Goal: Task Accomplishment & Management: Complete application form

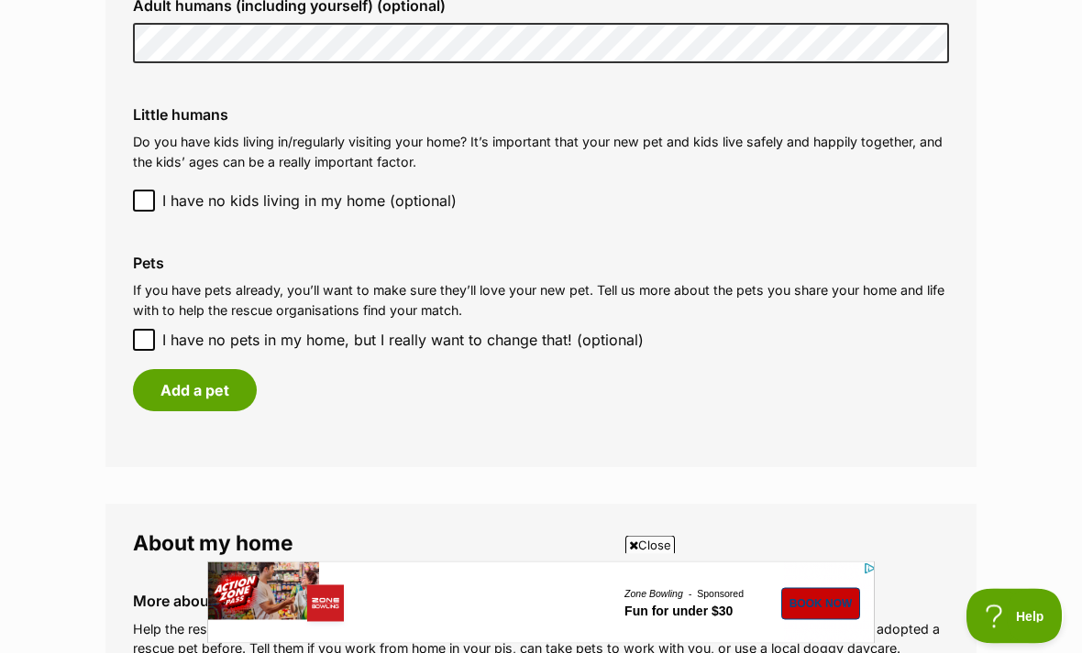
scroll to position [1492, 0]
click at [145, 328] on input "I have no pets in my home, but I really want to change that! (optional)" at bounding box center [144, 339] width 22 height 22
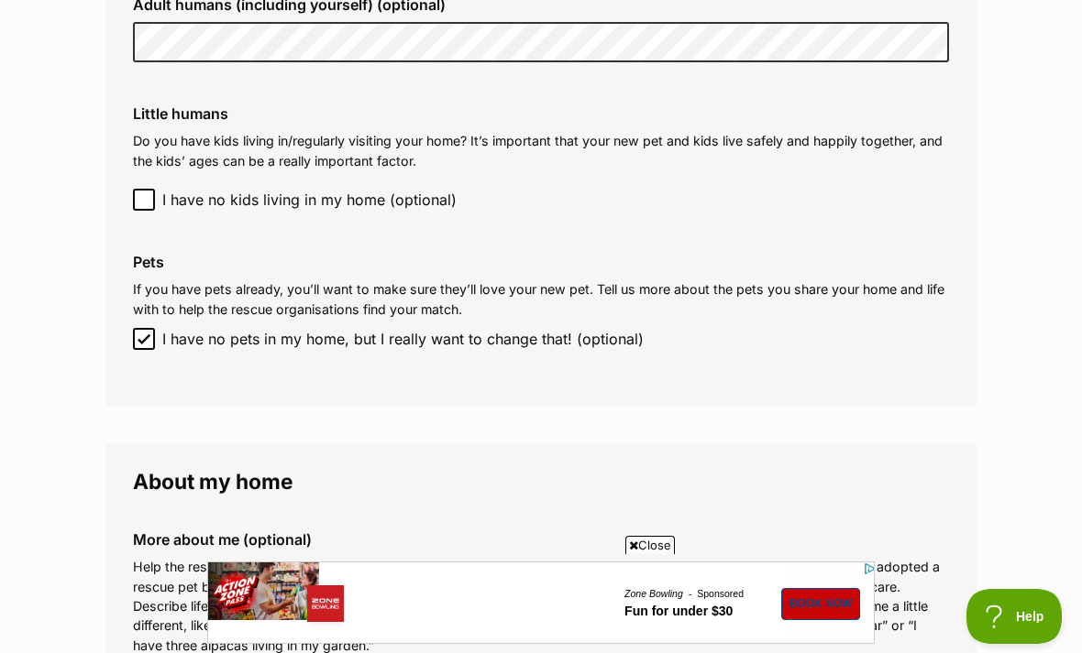
click at [153, 328] on input "I have no pets in my home, but I really want to change that! (optional)" at bounding box center [144, 339] width 22 height 22
checkbox input "false"
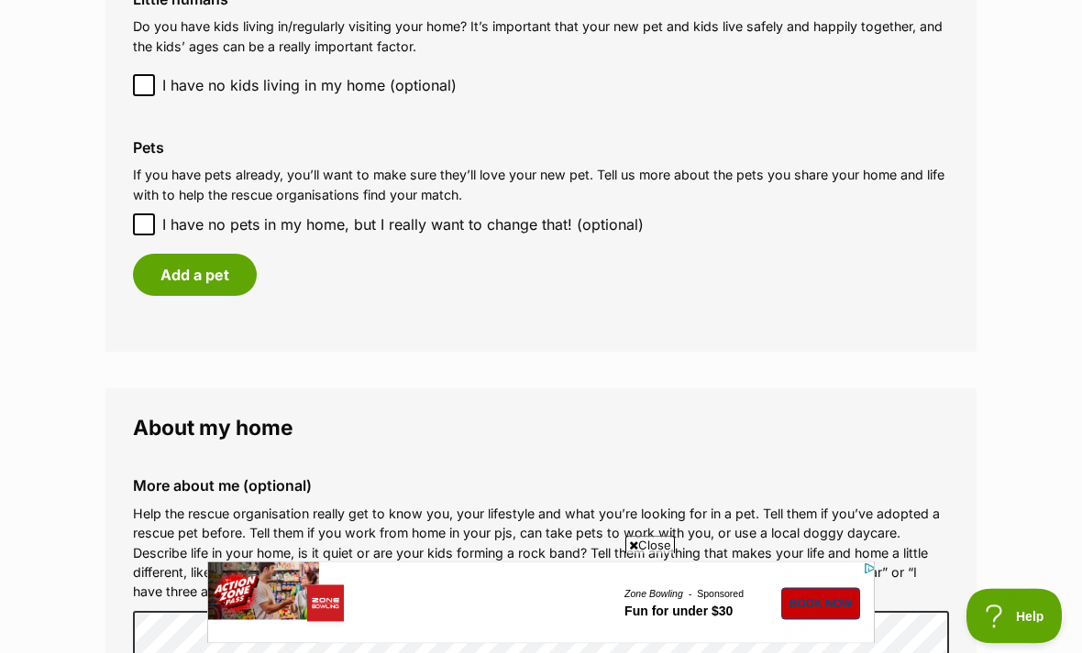
scroll to position [1608, 0]
click at [203, 277] on button "Add a pet" at bounding box center [195, 274] width 124 height 42
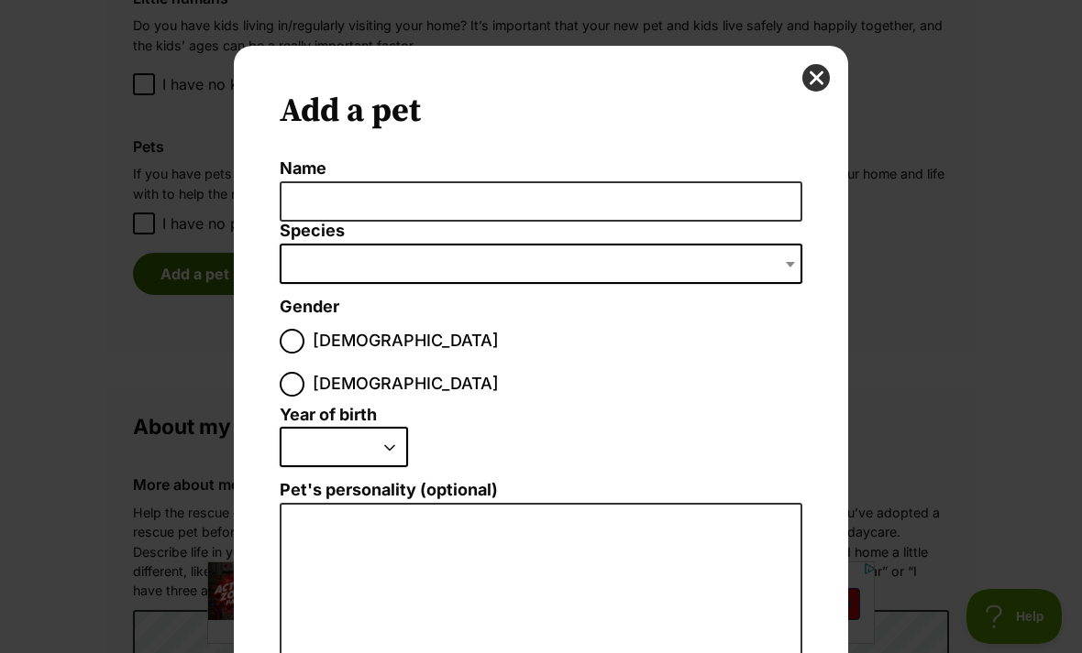
scroll to position [0, 0]
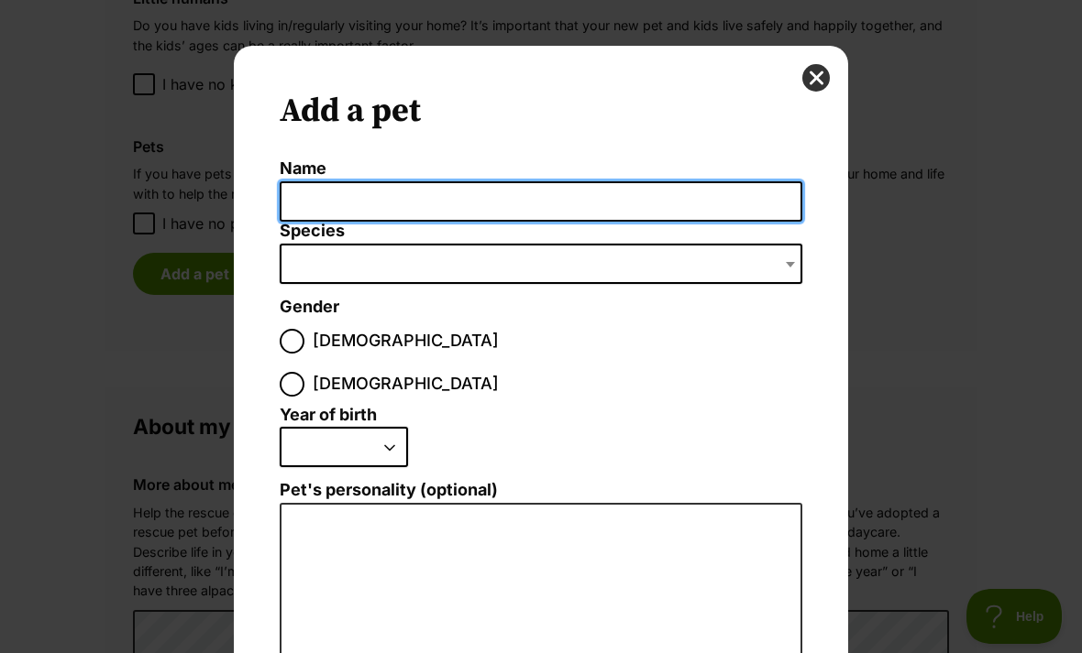
click at [349, 201] on input "Name" at bounding box center [541, 201] width 522 height 41
type input "Buddy"
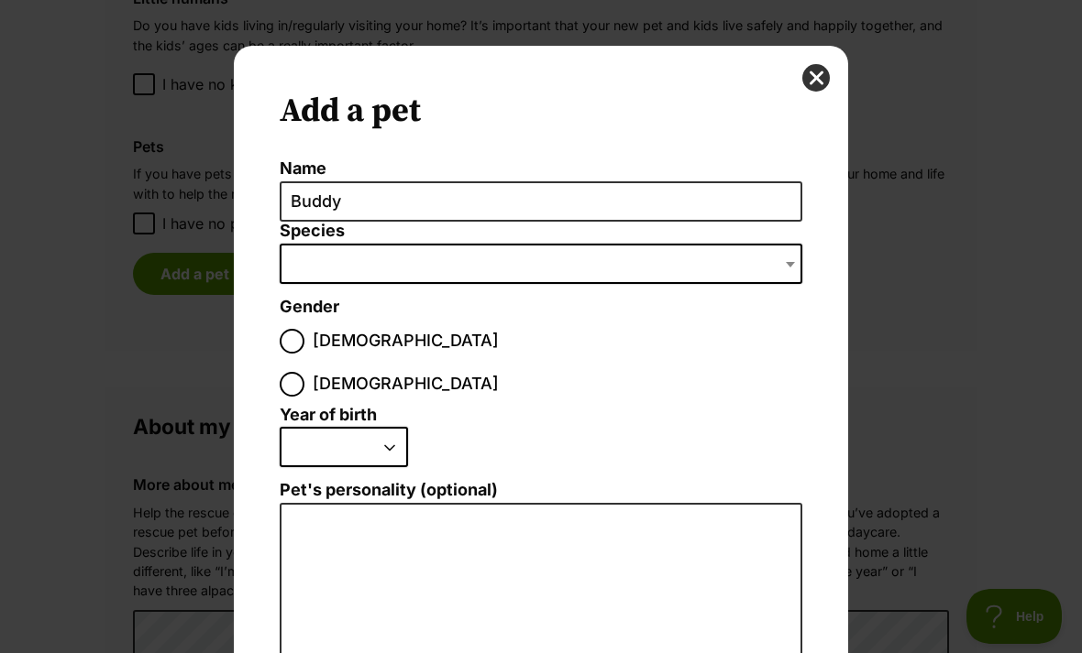
click at [349, 280] on span "Dialog Window - Close (Press escape to close)" at bounding box center [541, 264] width 522 height 40
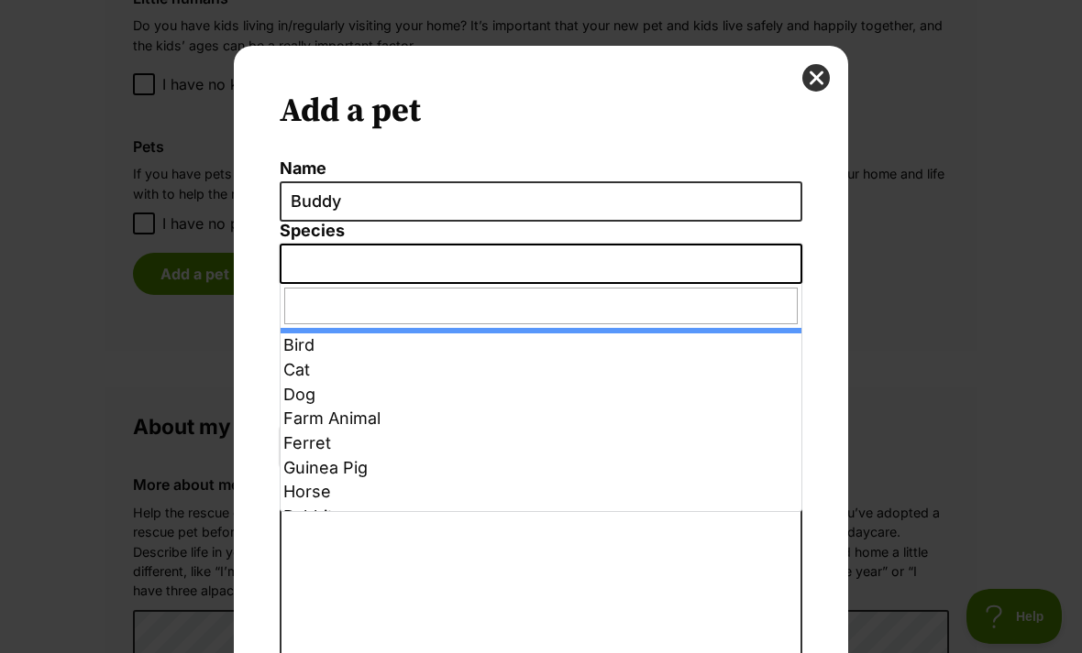
select select "1"
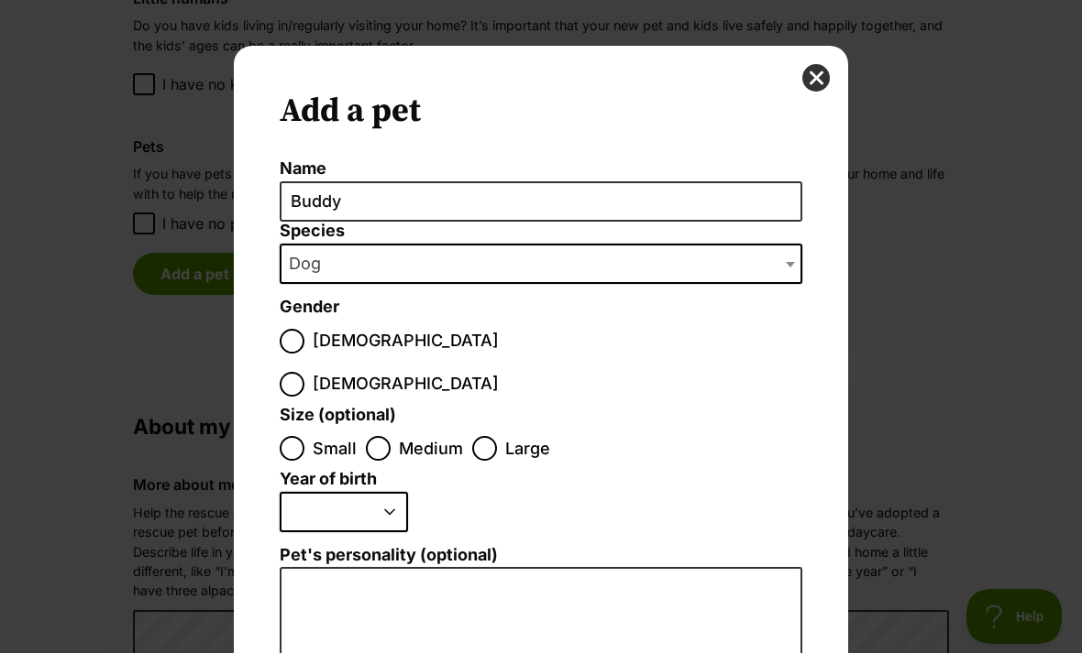
click at [301, 329] on span "Dialog Window - Close (Press escape to close)" at bounding box center [292, 341] width 25 height 25
click at [301, 329] on input "Male" at bounding box center [292, 341] width 25 height 25
radio input "true"
click at [285, 436] on input "Small" at bounding box center [292, 448] width 25 height 25
radio input "true"
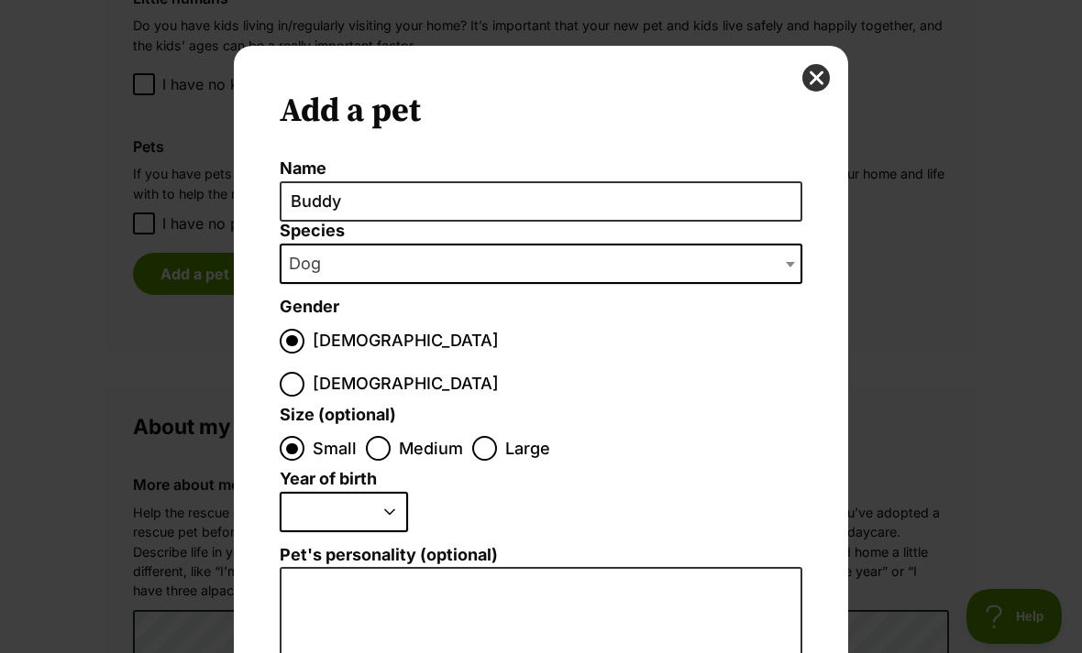
click at [330, 492] on select "2025 2024 2023 2022 2021 2020 2019 2018 2017 2016 2015 2014 2013 2012 2011 2010…" at bounding box center [344, 512] width 128 height 40
select select "2013"
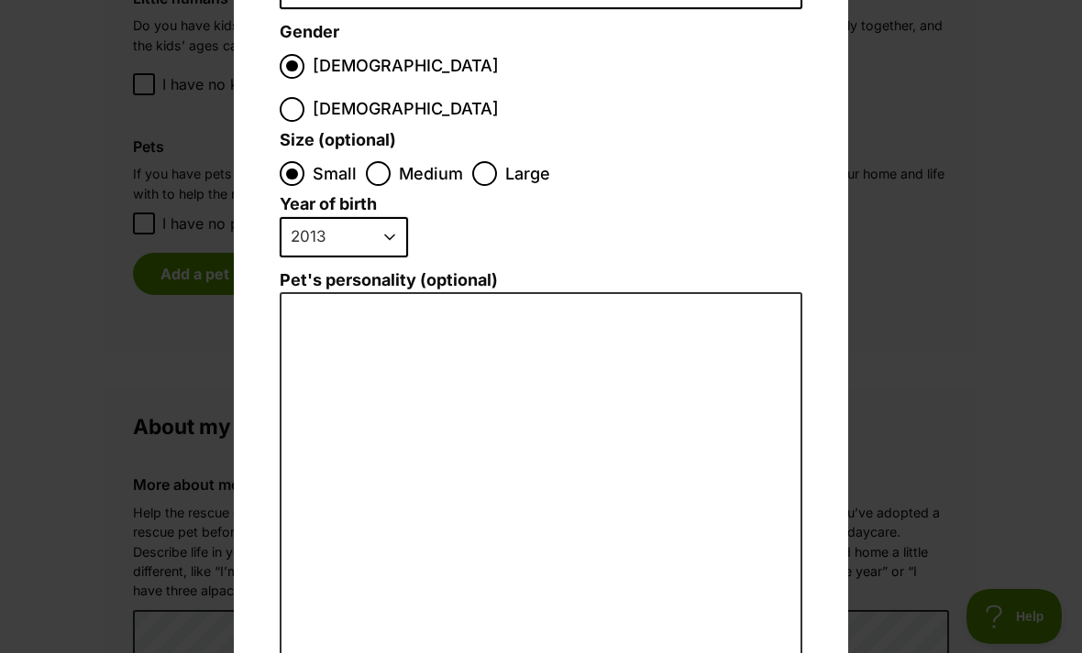
scroll to position [277, 0]
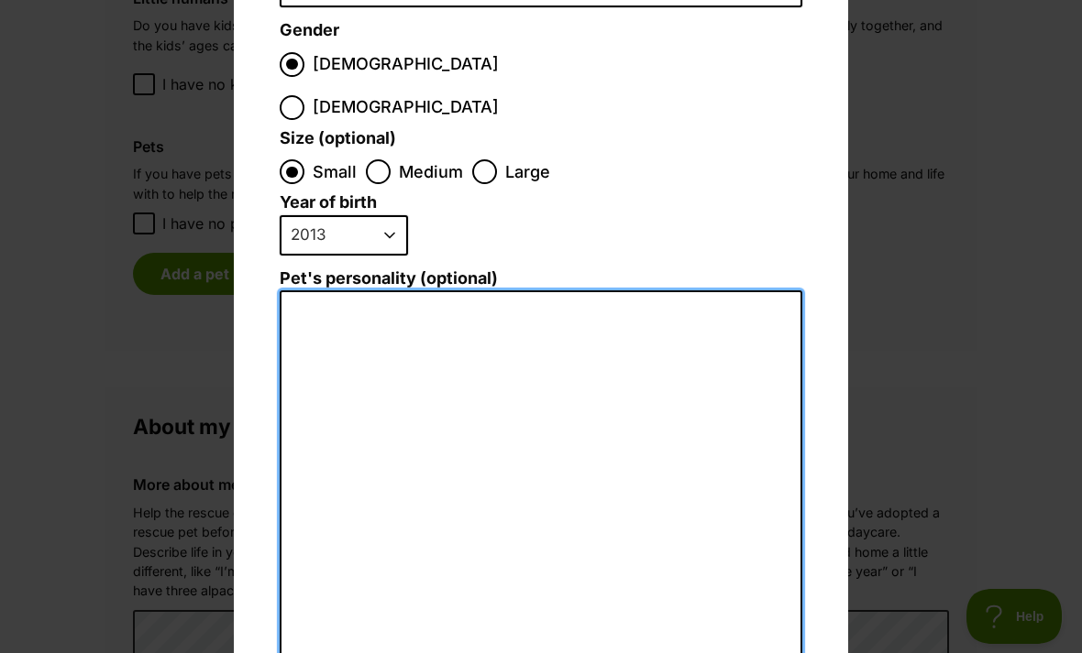
click at [322, 291] on textarea "Pet's personality (optional)" at bounding box center [541, 491] width 522 height 401
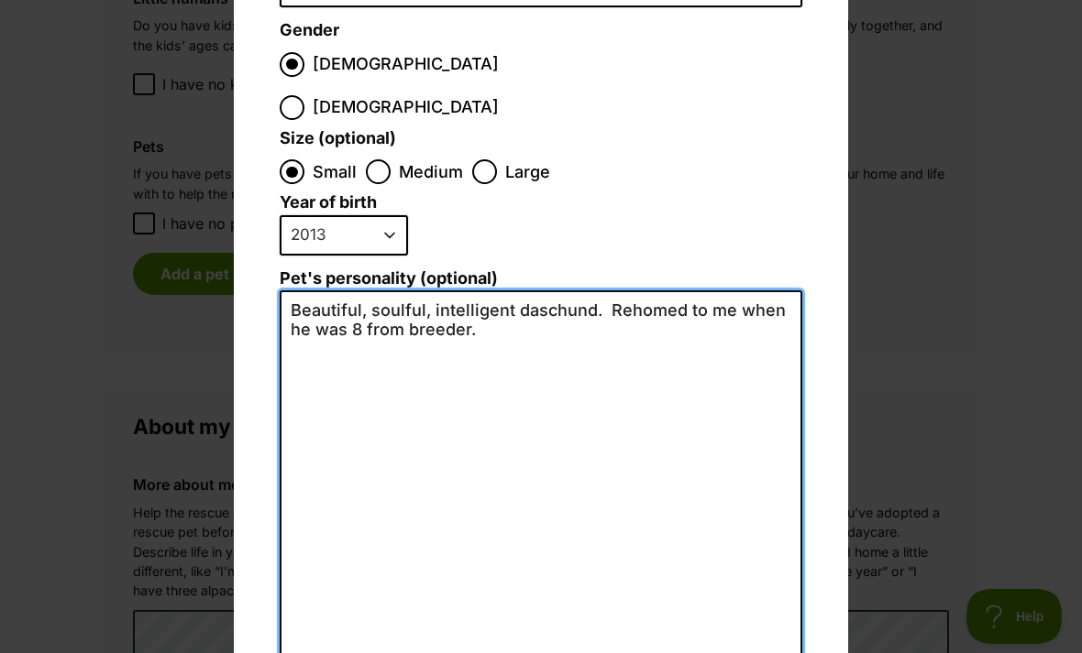
click at [557, 291] on textarea "Beautiful, soulful, intelligent daschund. Rehomed to me when he was 8 from bree…" at bounding box center [541, 491] width 522 height 401
click at [642, 484] on textarea "Beautiful, soulful, intelligent daschund. Rehomed to me when he was 8 from bree…" at bounding box center [541, 491] width 522 height 401
click at [603, 291] on textarea "Beautiful, soulful, intelligent daschund. Rehomed to me when he was 8 from bree…" at bounding box center [541, 491] width 522 height 401
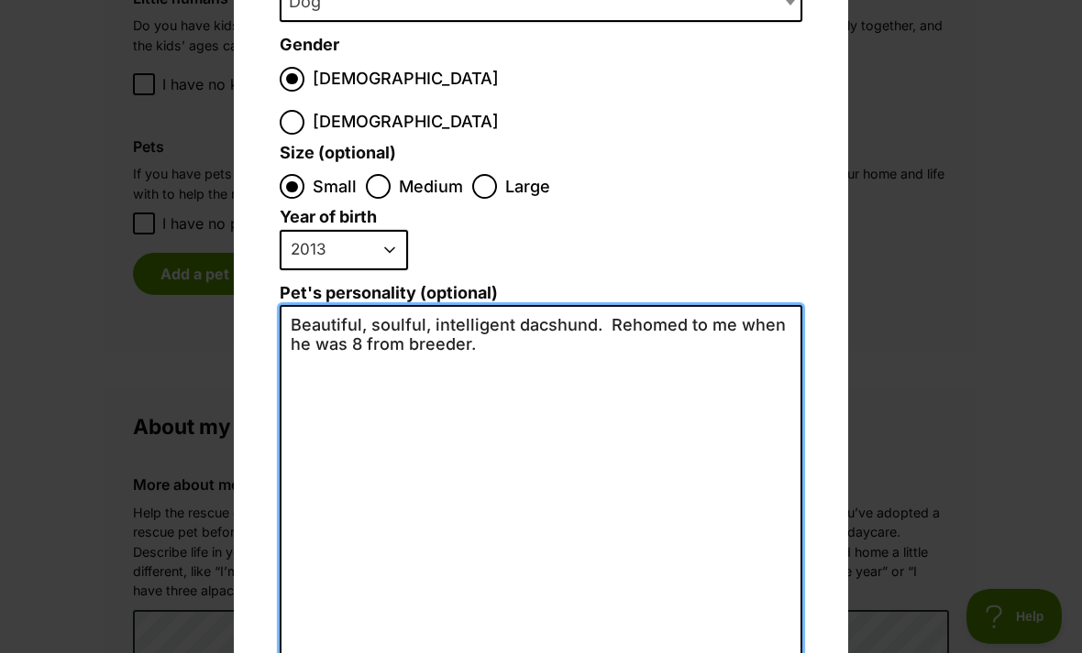
click at [539, 305] on textarea "Beautiful, soulful, intelligent dacshund. Rehomed to me when he was 8 from bree…" at bounding box center [541, 505] width 522 height 401
click at [592, 305] on textarea "Beautiful, soulful, intelligent dacshund. Rehomed to me when he was 8 from bree…" at bounding box center [541, 505] width 522 height 401
click at [549, 305] on textarea "Beautiful, soulful, intelligent daschsund. Rehomed to me when he was 8 from bre…" at bounding box center [541, 505] width 522 height 401
click at [673, 305] on textarea "Beautiful, soulful, intelligent dachshund. Rehomed to me when he was 8 from bre…" at bounding box center [541, 505] width 522 height 401
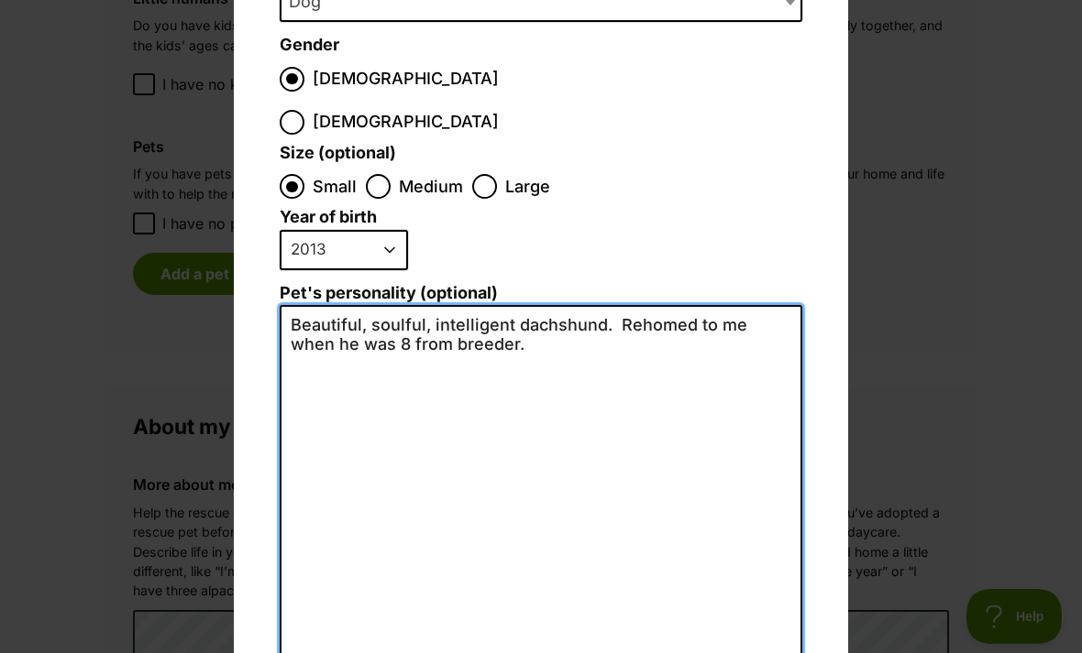
click at [671, 305] on textarea "Beautiful, soulful, intelligent dachshund. Rehomed to me when he was 8 from bre…" at bounding box center [541, 505] width 522 height 401
click at [509, 305] on textarea "Beautiful, soulful, intelligent dachshund. Rehomed to me when he was 8 from bre…" at bounding box center [541, 505] width 522 height 401
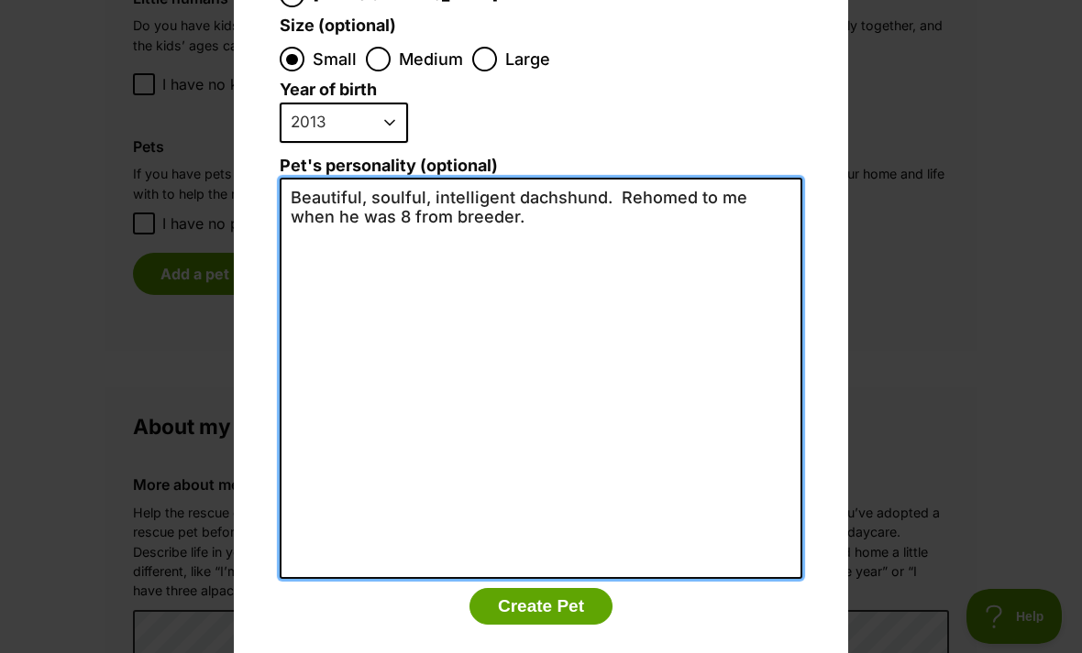
scroll to position [389, 0]
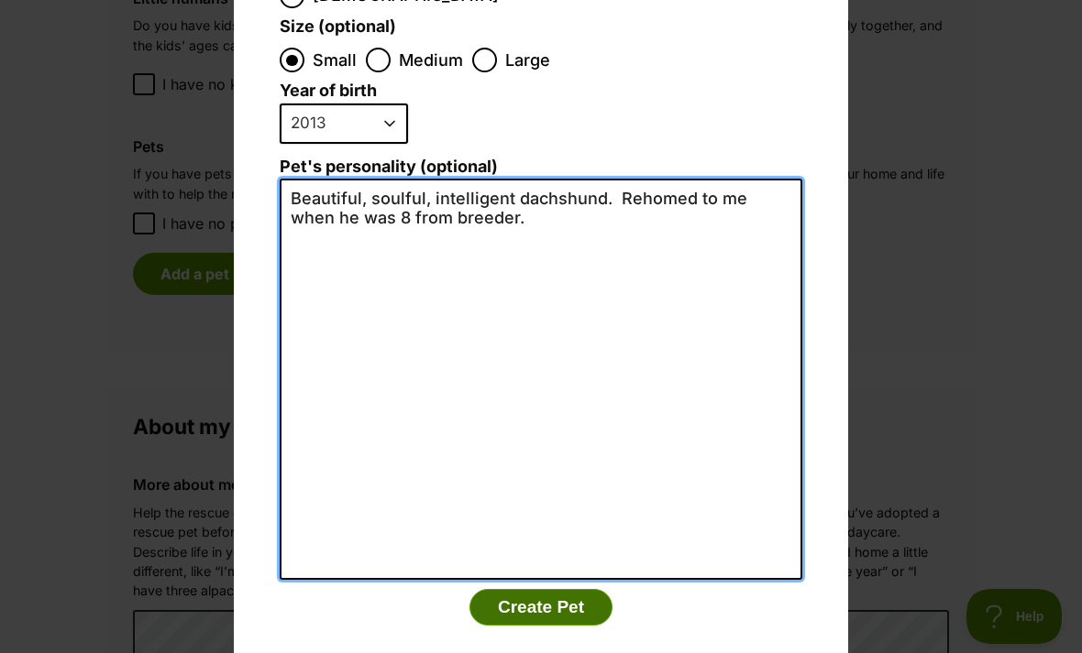
type textarea "Beautiful, soulful, intelligent dachshund. Rehomed to me when he was 8 from bre…"
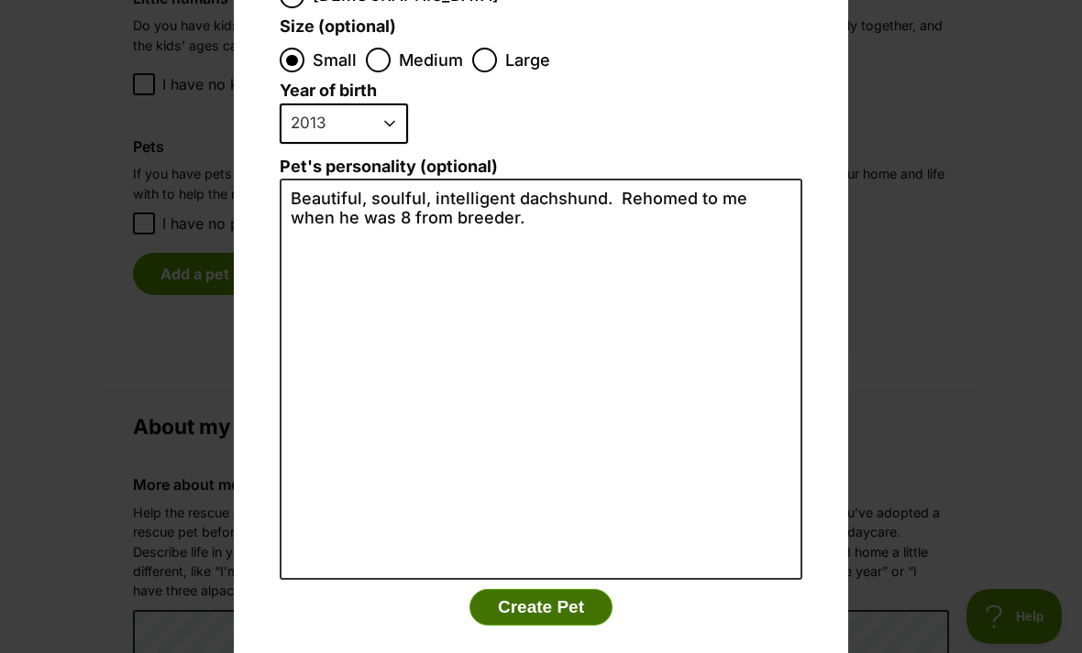
click at [541, 589] on button "Create Pet" at bounding box center [540, 607] width 143 height 37
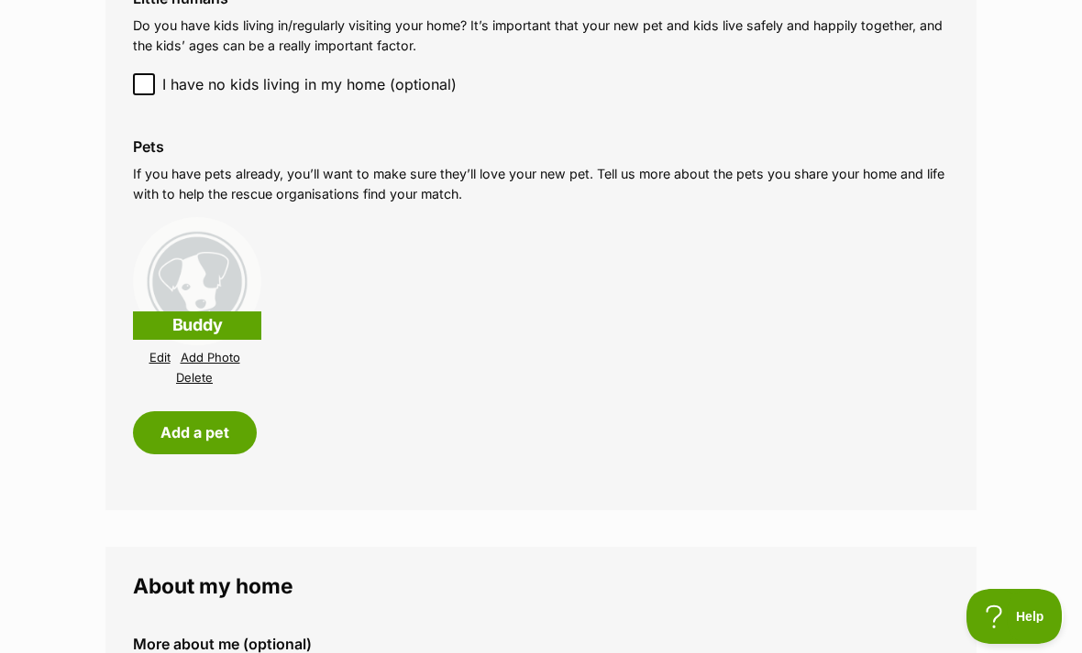
scroll to position [1608, 0]
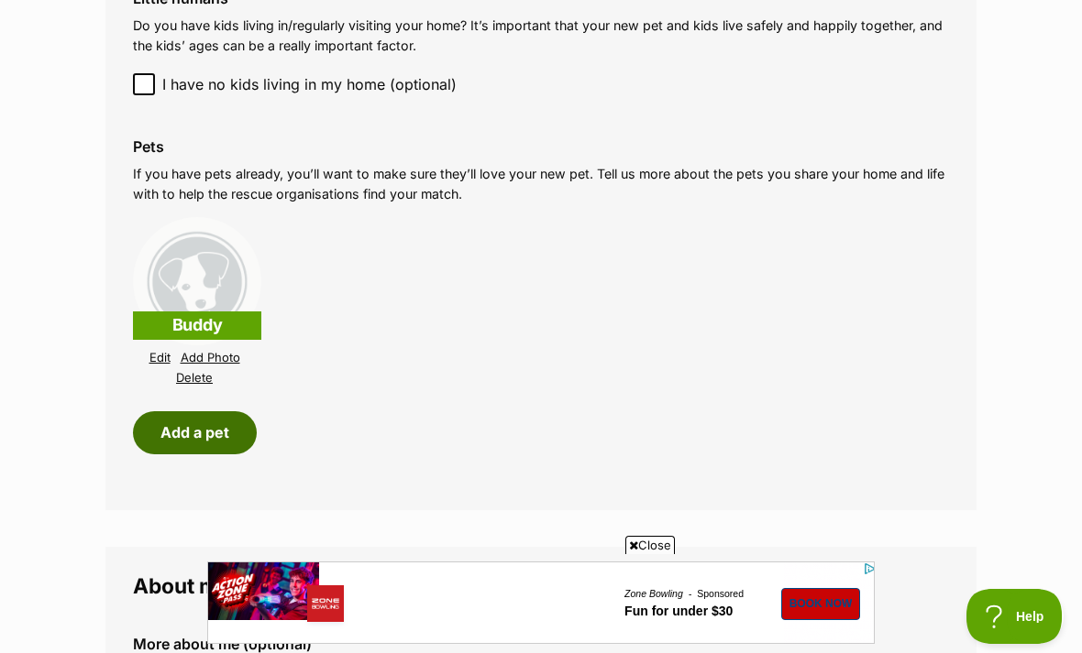
click at [197, 418] on button "Add a pet" at bounding box center [195, 433] width 124 height 42
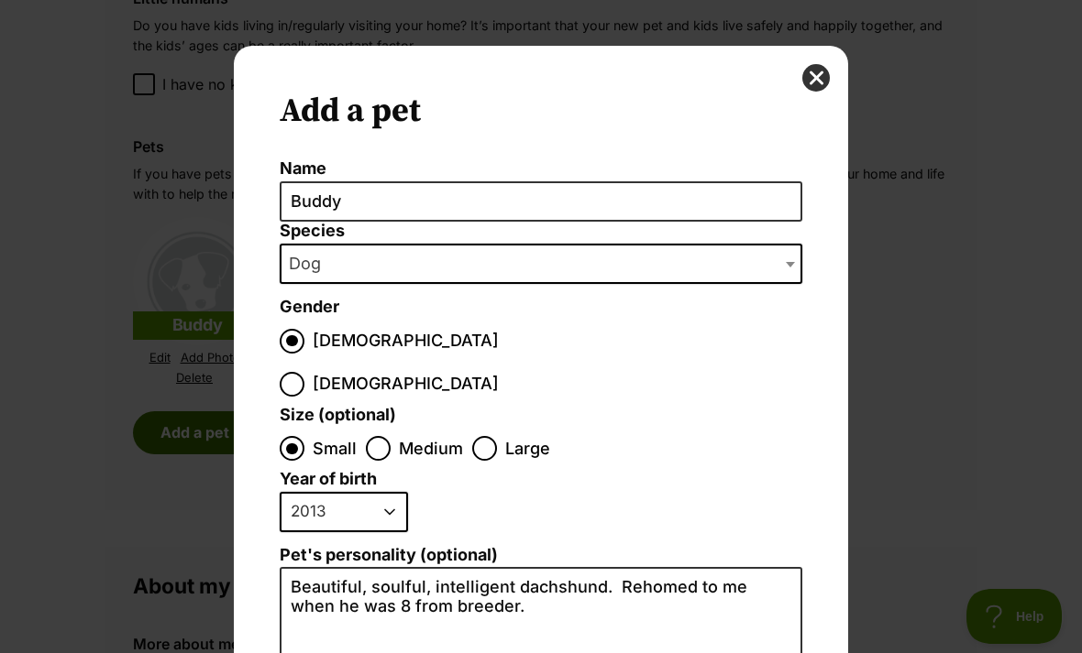
scroll to position [0, 0]
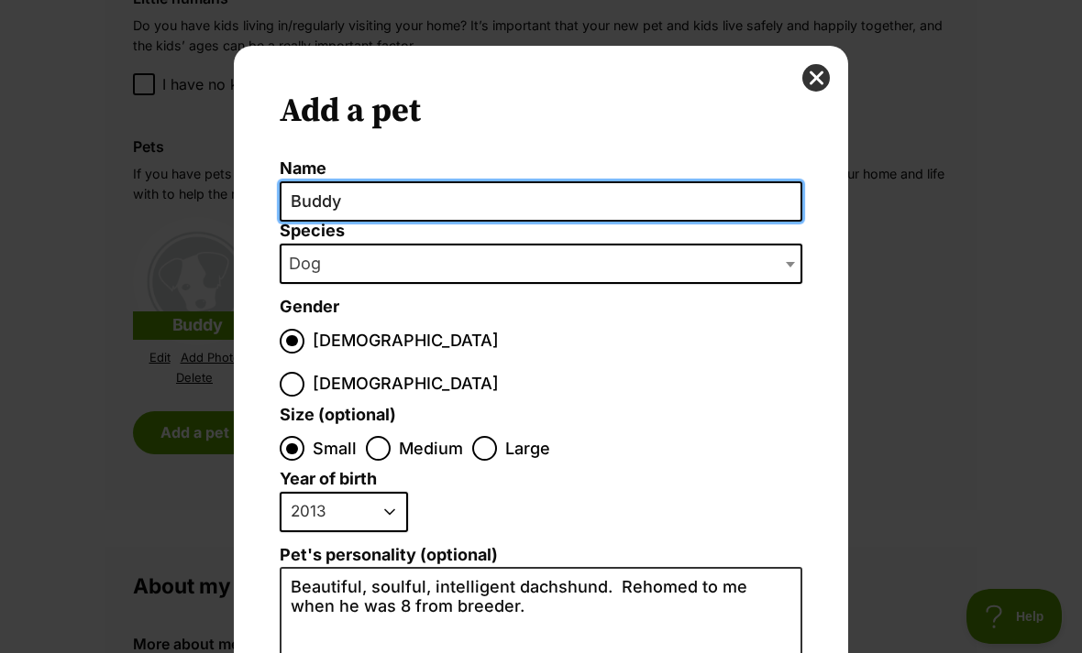
click at [392, 210] on input "Buddy" at bounding box center [541, 201] width 522 height 41
type input "B"
type input "r"
type input "Greta"
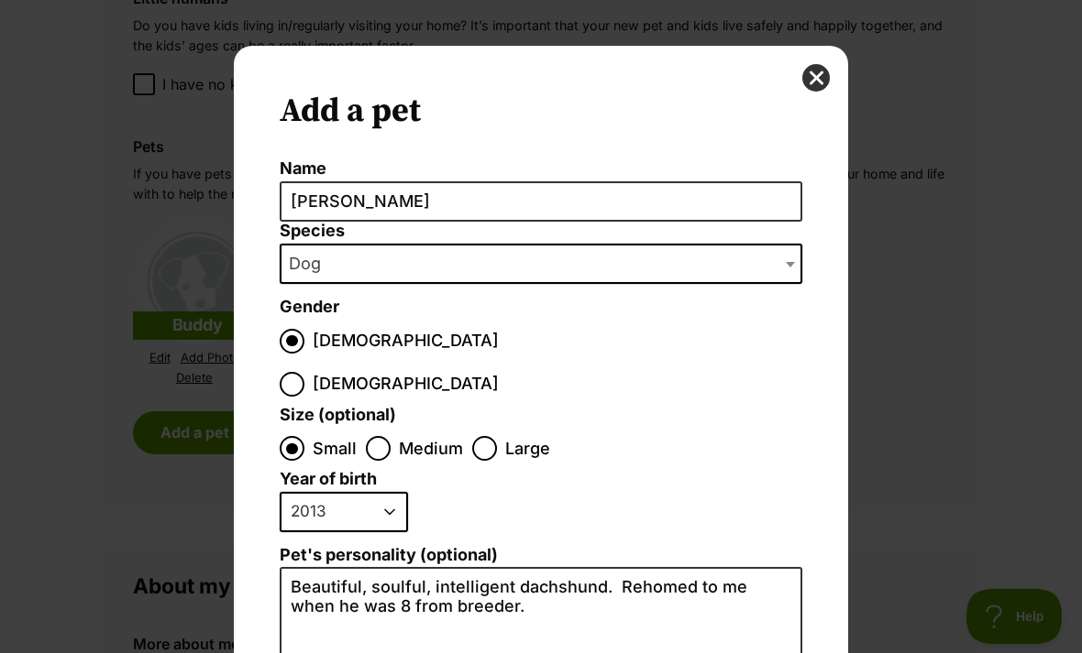
click at [304, 372] on input "Female" at bounding box center [292, 384] width 25 height 25
radio input "true"
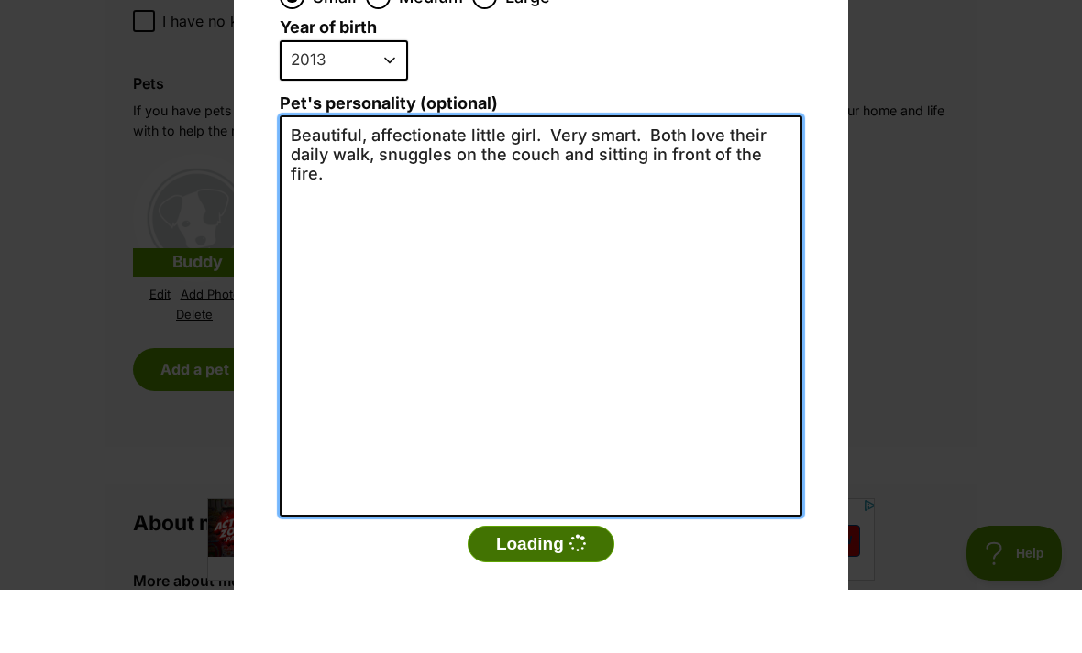
type textarea "Beautiful, affectionate little girl. Very smart. Both love their daily walk, sn…"
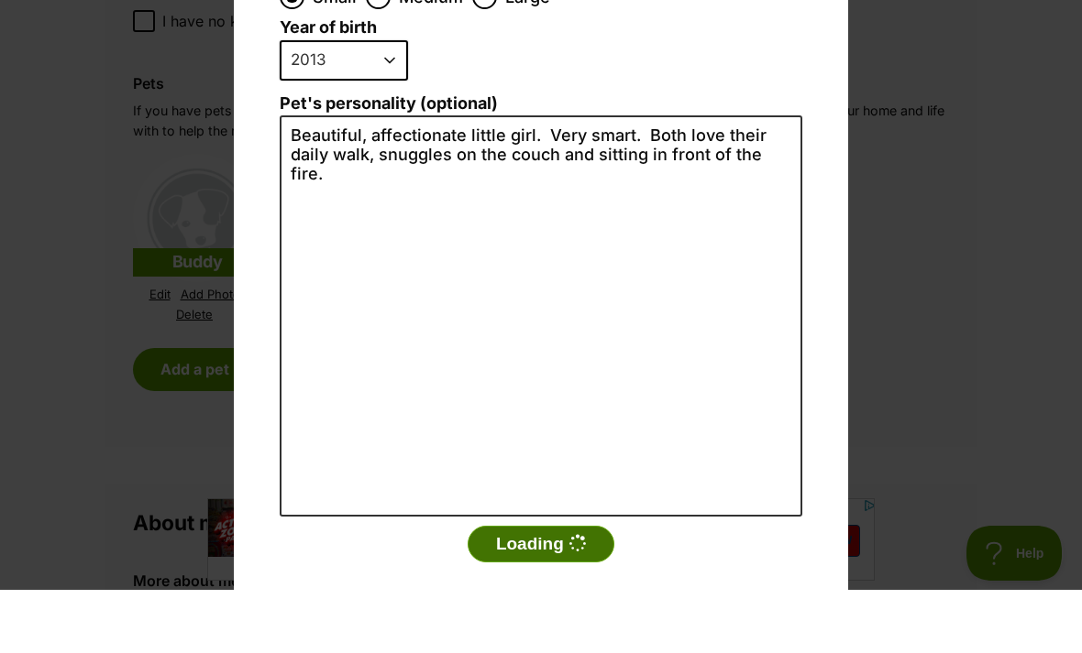
click at [564, 589] on button "Loading" at bounding box center [540, 607] width 147 height 37
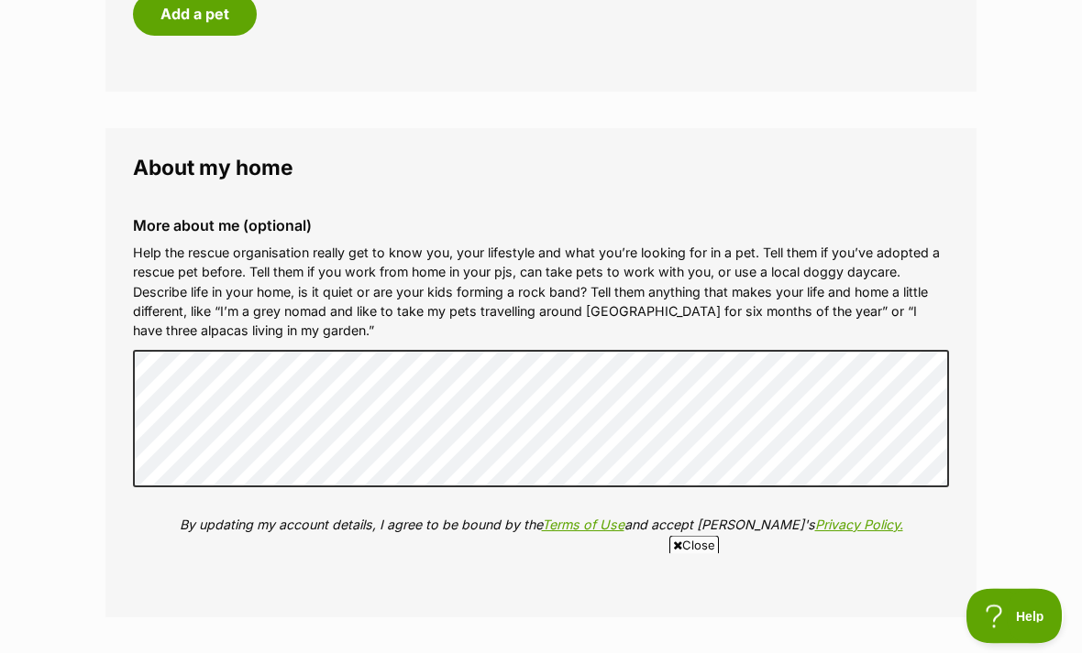
click at [623, 555] on div "More about me (optional) Help the rescue organisation really get to know you, y…" at bounding box center [540, 390] width 845 height 374
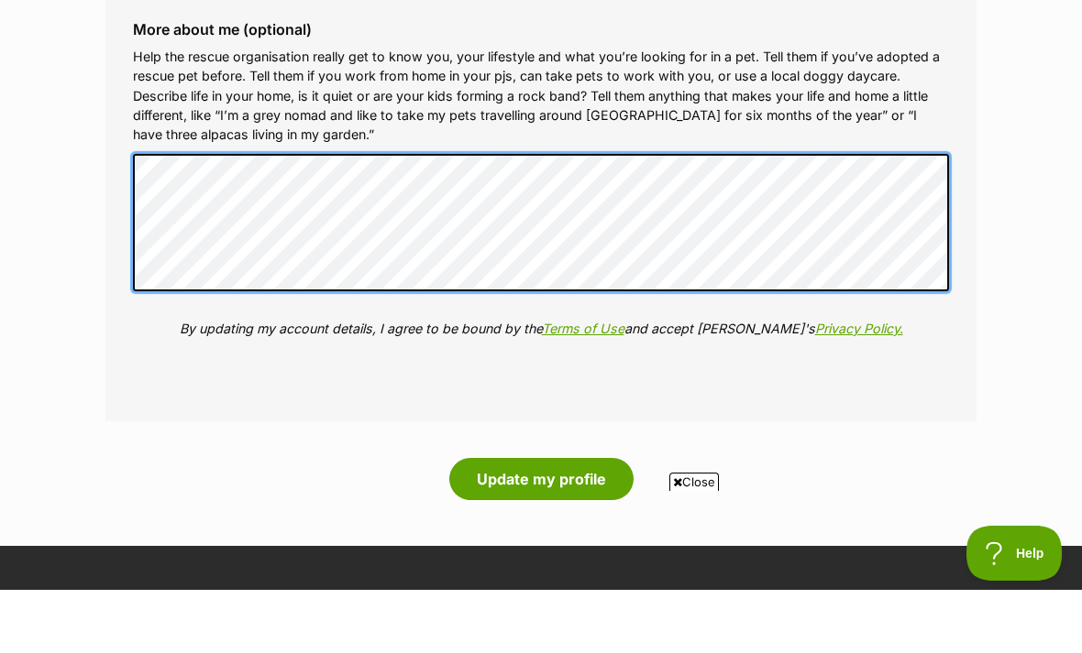
scroll to position [2160, 0]
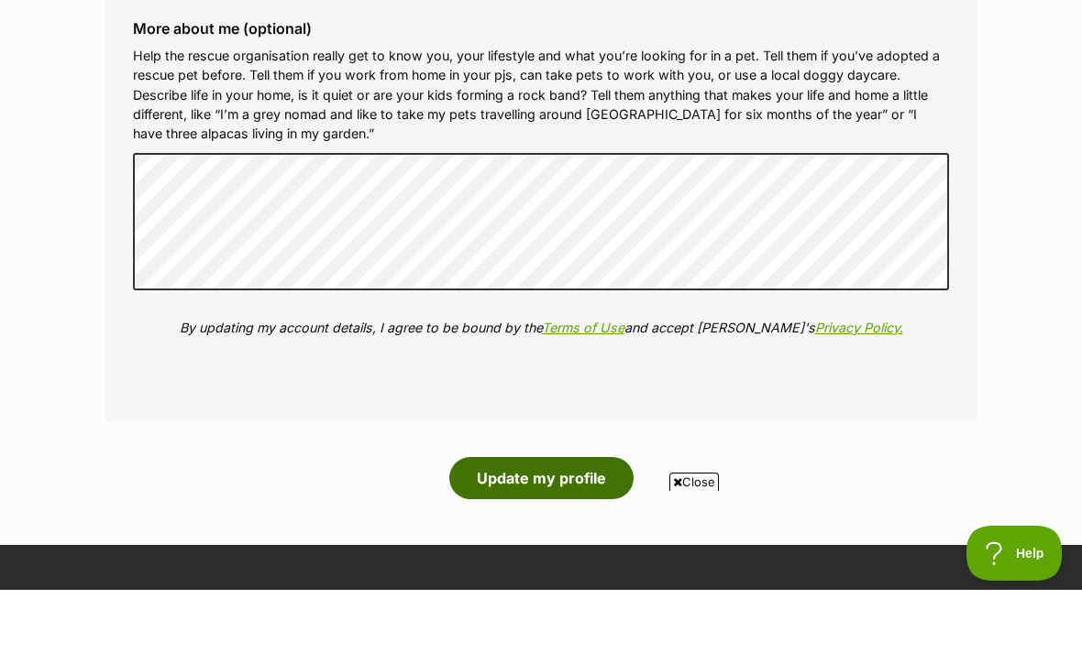
click at [572, 521] on button "Update my profile" at bounding box center [541, 542] width 184 height 42
